Goal: Find specific page/section: Find specific page/section

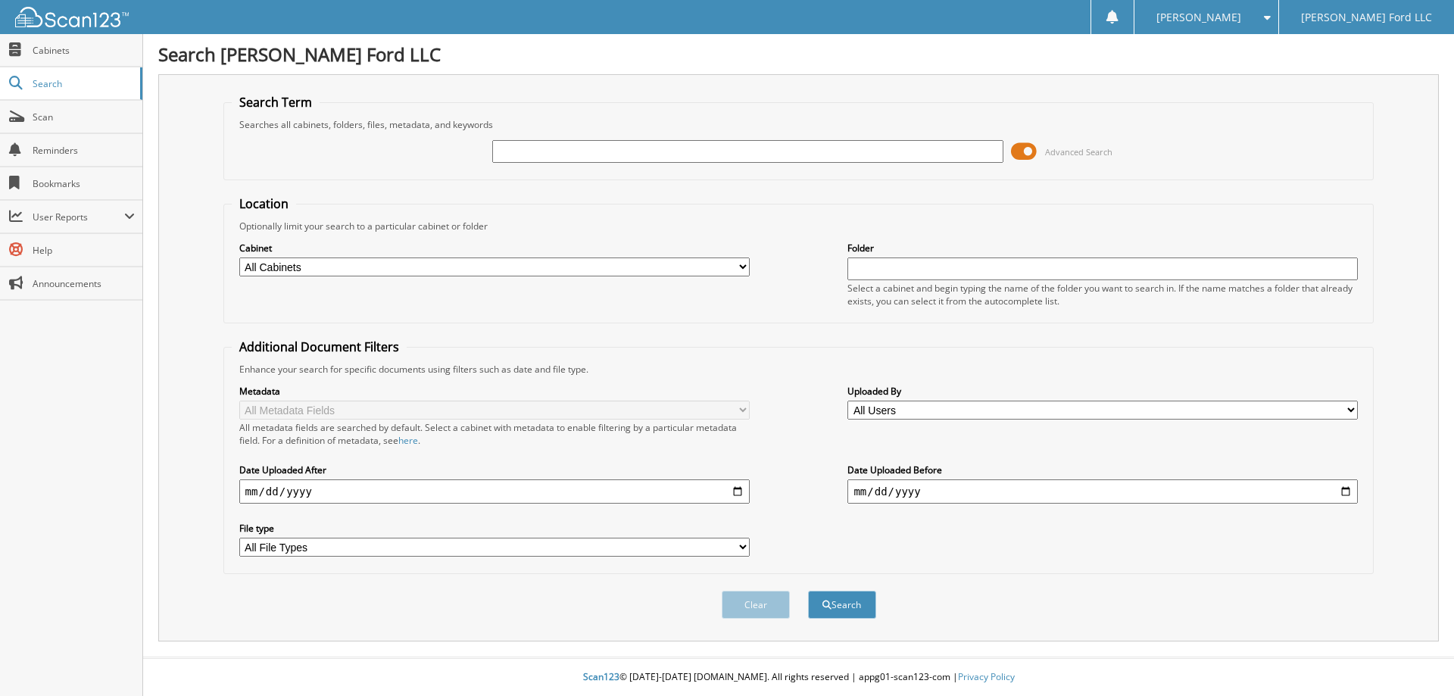
click at [751, 150] on input "text" at bounding box center [747, 151] width 510 height 23
type input "250192a"
click at [808, 591] on button "Search" at bounding box center [842, 605] width 68 height 28
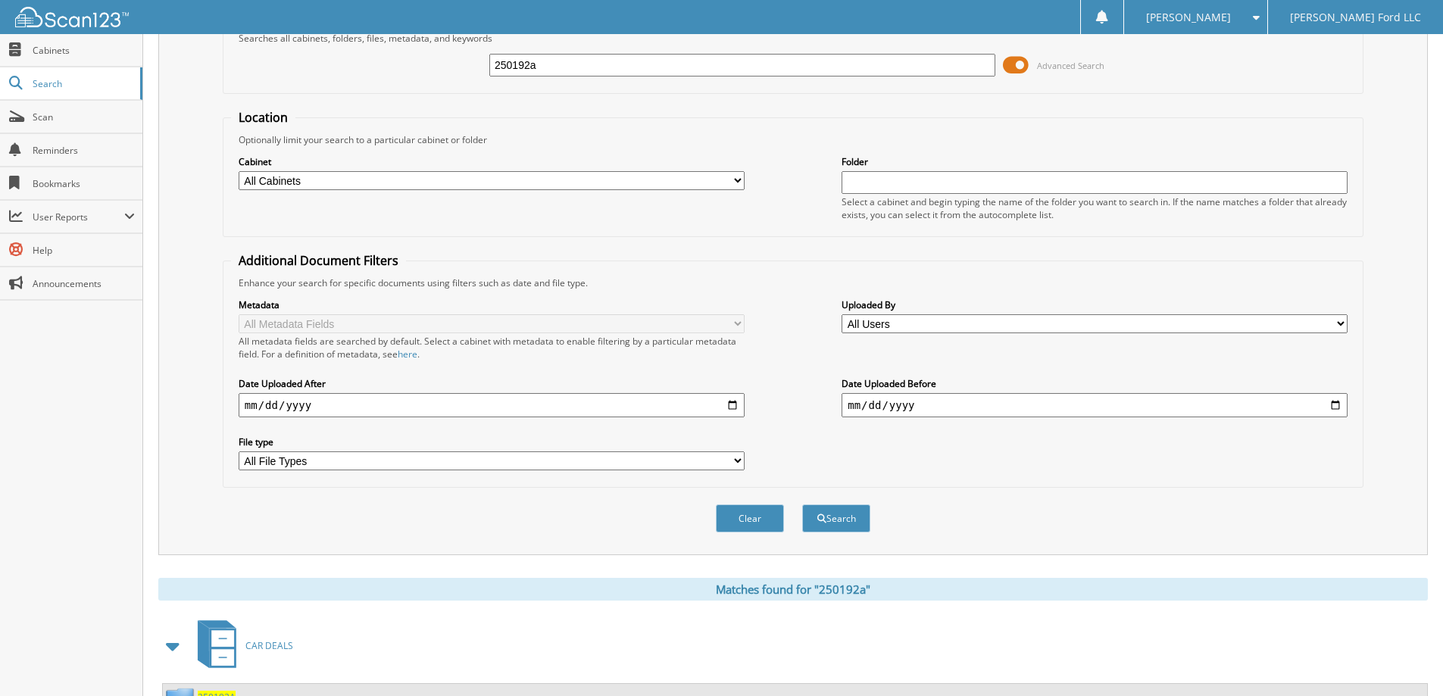
scroll to position [151, 0]
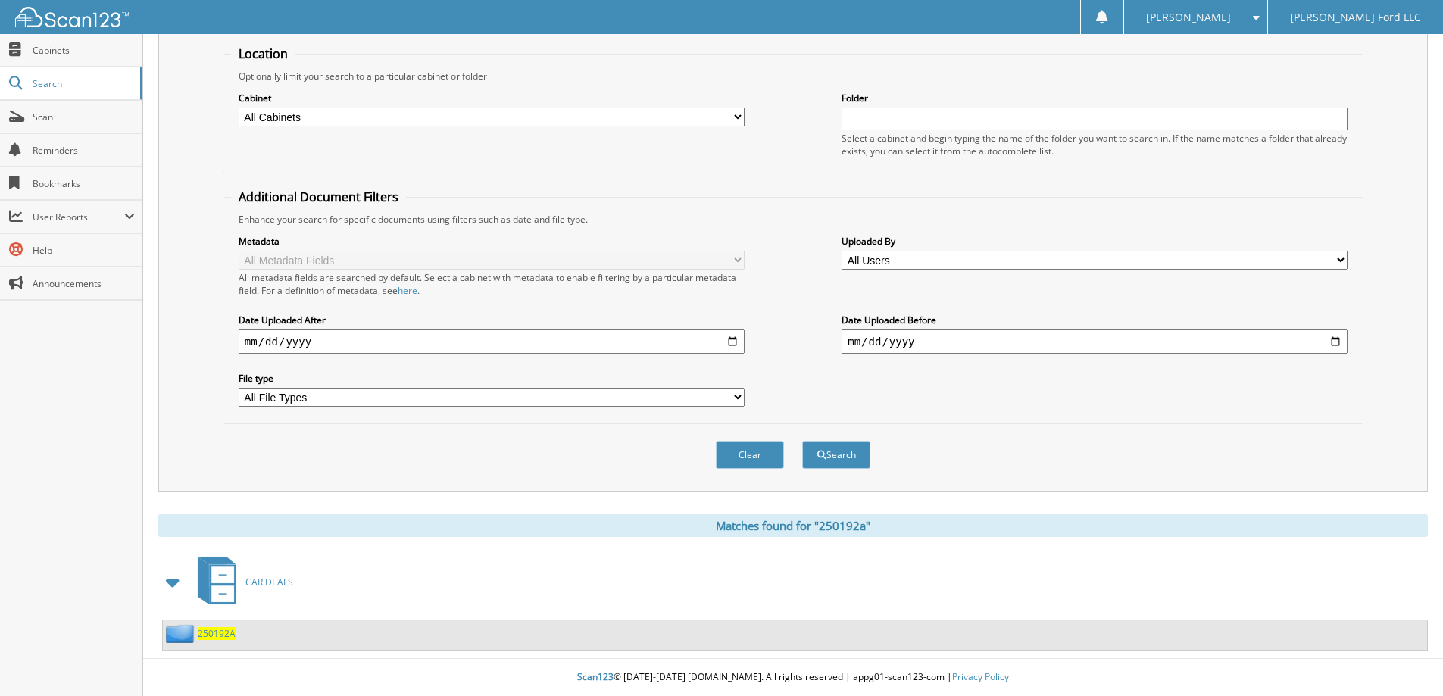
click at [217, 630] on span "250192A" at bounding box center [217, 633] width 38 height 13
